Goal: Information Seeking & Learning: Check status

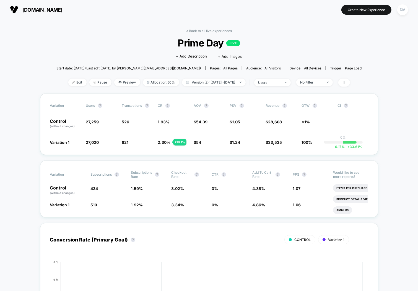
scroll to position [26, 0]
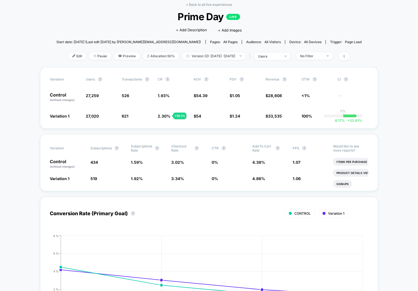
click at [332, 12] on span "Prime Day LIVE" at bounding box center [209, 17] width 275 height 12
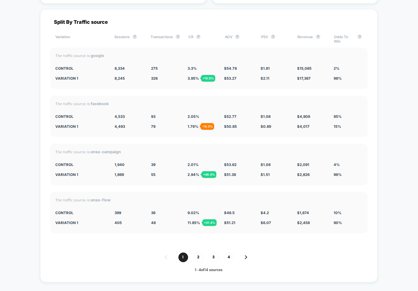
scroll to position [1958, 0]
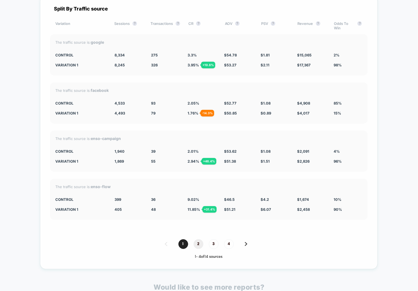
click at [199, 239] on span "2" at bounding box center [199, 244] width 10 height 10
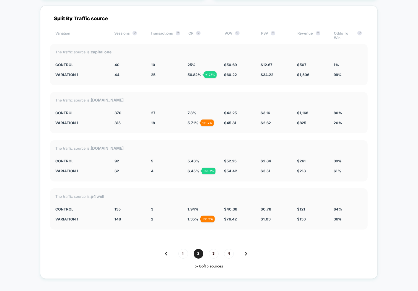
scroll to position [1946, 0]
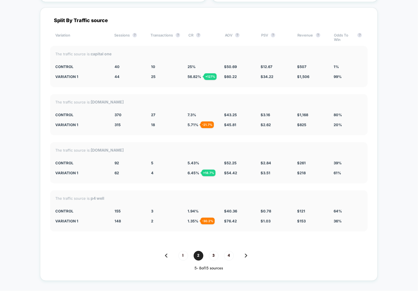
click at [141, 123] on div "315 - 14.9 %" at bounding box center [129, 125] width 28 height 4
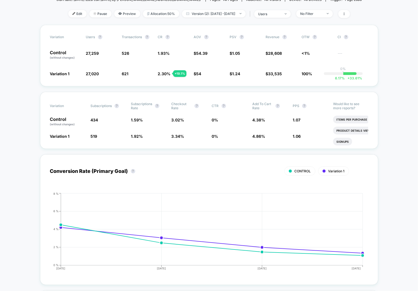
scroll to position [67, 0]
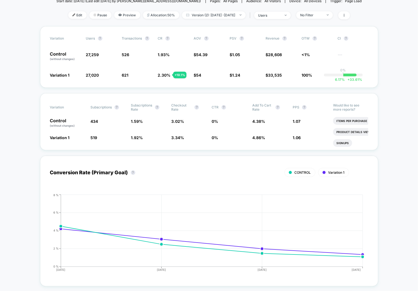
click at [167, 148] on div "Variation Subscriptions ? Subscriptions Rate ? Checkout Rate ? CTR ? Add To Car…" at bounding box center [209, 121] width 338 height 57
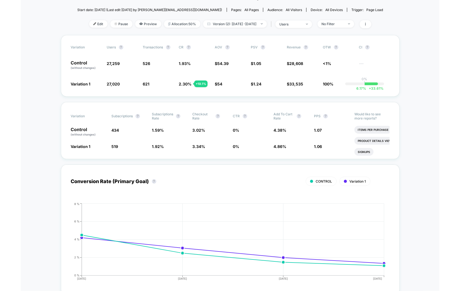
scroll to position [50, 0]
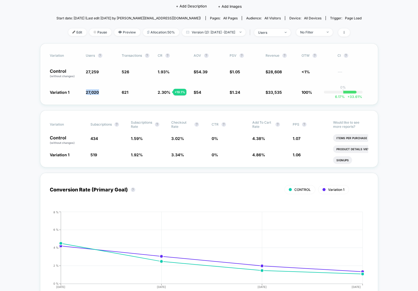
drag, startPoint x: 87, startPoint y: 90, endPoint x: 99, endPoint y: 91, distance: 12.8
click at [99, 91] on span "27,020 - 0.88 %" at bounding box center [101, 92] width 30 height 6
copy span "27,020"
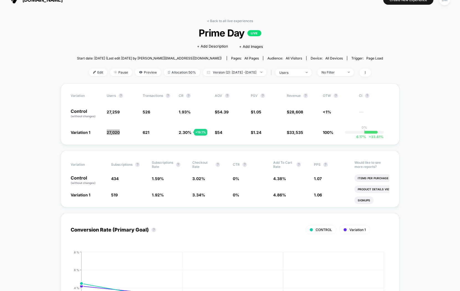
scroll to position [0, 0]
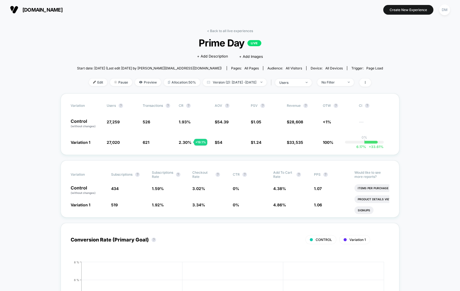
click at [237, 80] on span "Version (2): [DATE] - [DATE]" at bounding box center [235, 82] width 64 height 7
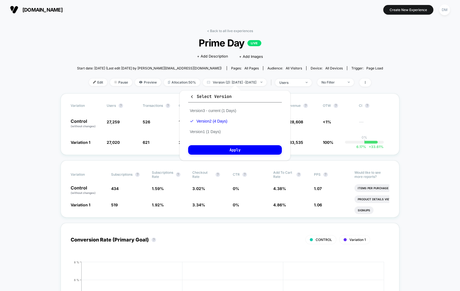
click at [279, 53] on div "Click to edit experience details + Add Description + Add Images" at bounding box center [229, 56] width 183 height 15
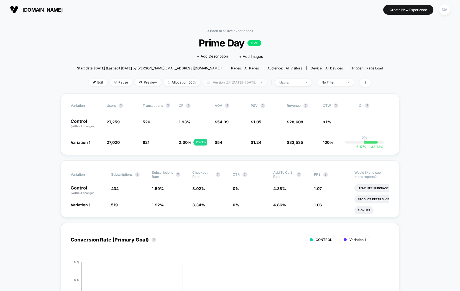
click at [265, 83] on span "Version (2): [DATE] - [DATE]" at bounding box center [235, 82] width 64 height 7
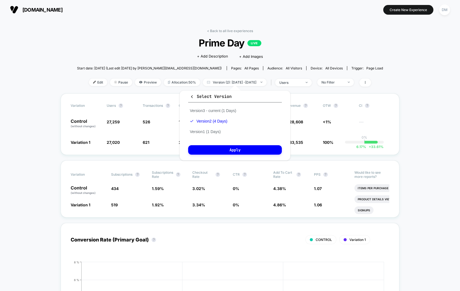
click at [280, 50] on div "Click to edit experience details + Add Description + Add Images" at bounding box center [229, 56] width 183 height 15
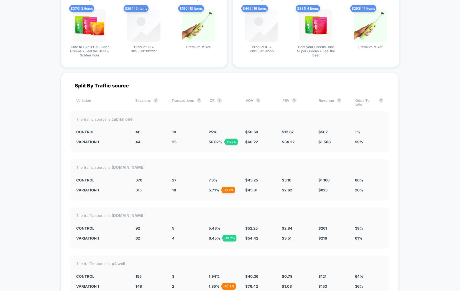
scroll to position [1883, 0]
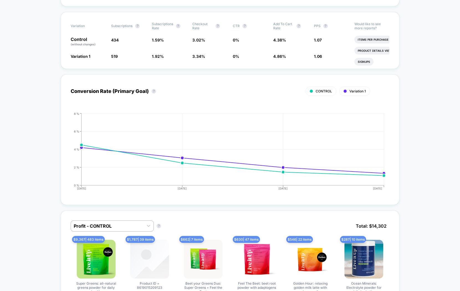
scroll to position [0, 0]
